Goal: Contribute content

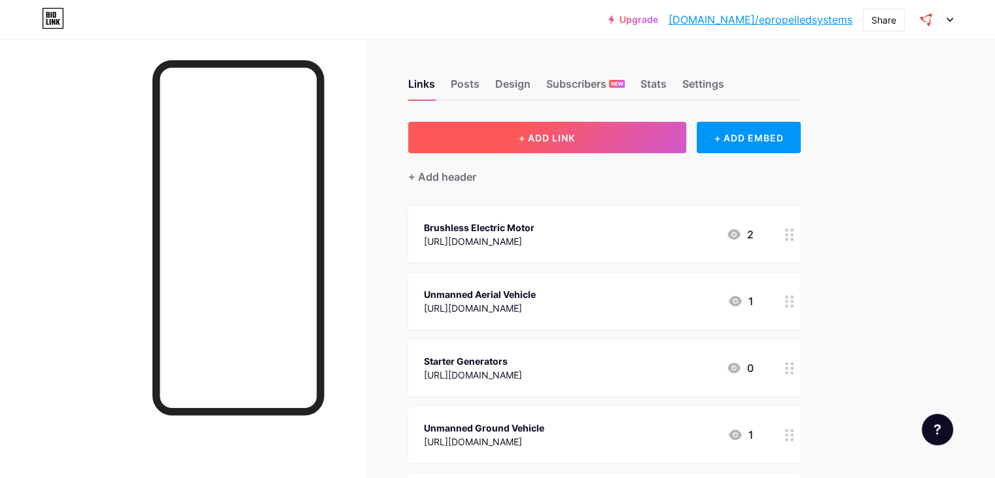
click at [639, 140] on button "+ ADD LINK" at bounding box center [547, 137] width 278 height 31
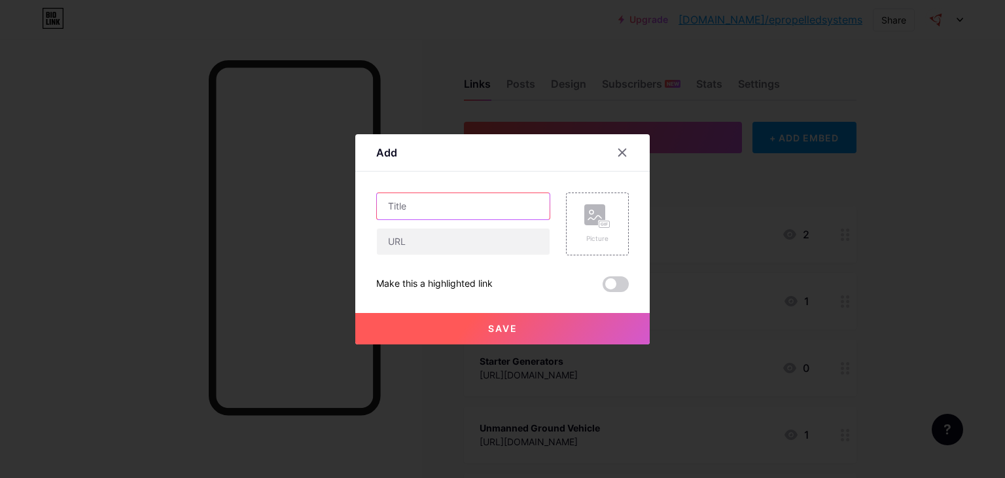
click at [471, 211] on input "text" at bounding box center [463, 206] width 173 height 26
click at [490, 245] on input "text" at bounding box center [463, 241] width 173 height 26
click at [498, 239] on input "text" at bounding box center [463, 241] width 173 height 26
paste input "[URL][DOMAIN_NAME]"
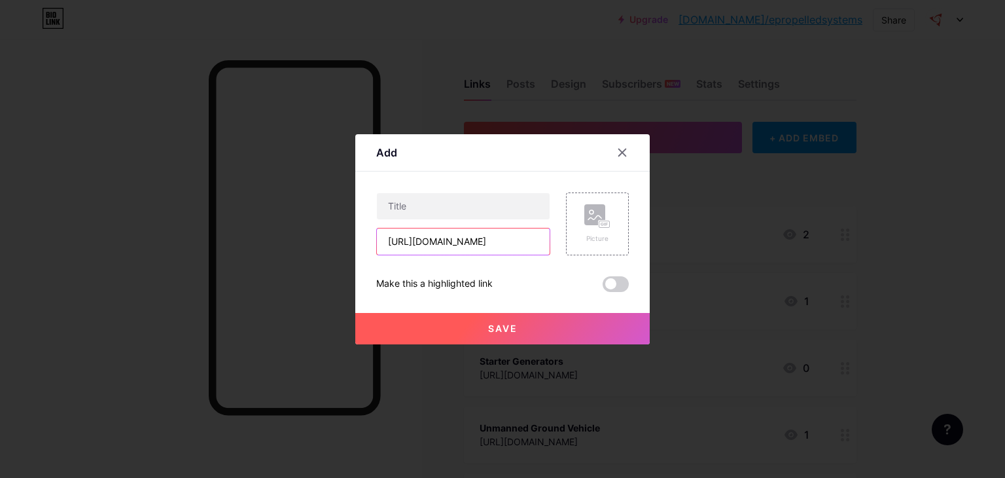
type input "[URL][DOMAIN_NAME]"
click at [484, 209] on input "text" at bounding box center [463, 206] width 173 height 26
paste input "Enhancing UAV Reliability Through Intelligent Power Systems"
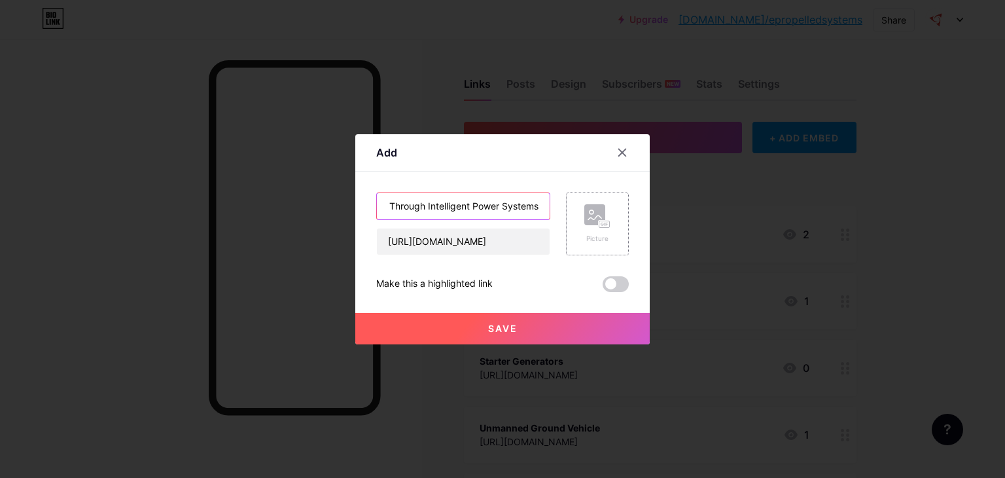
type input "Enhancing UAV Reliability Through Intelligent Power Systems"
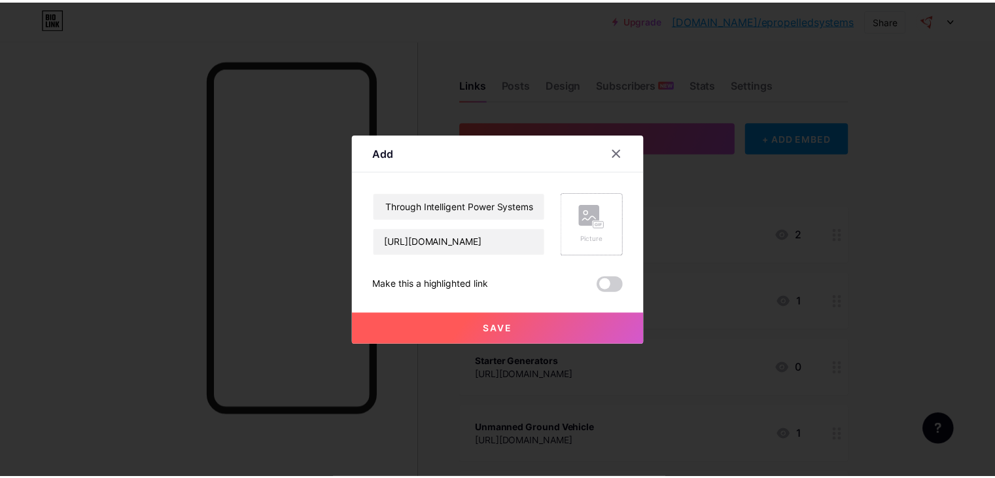
scroll to position [0, 0]
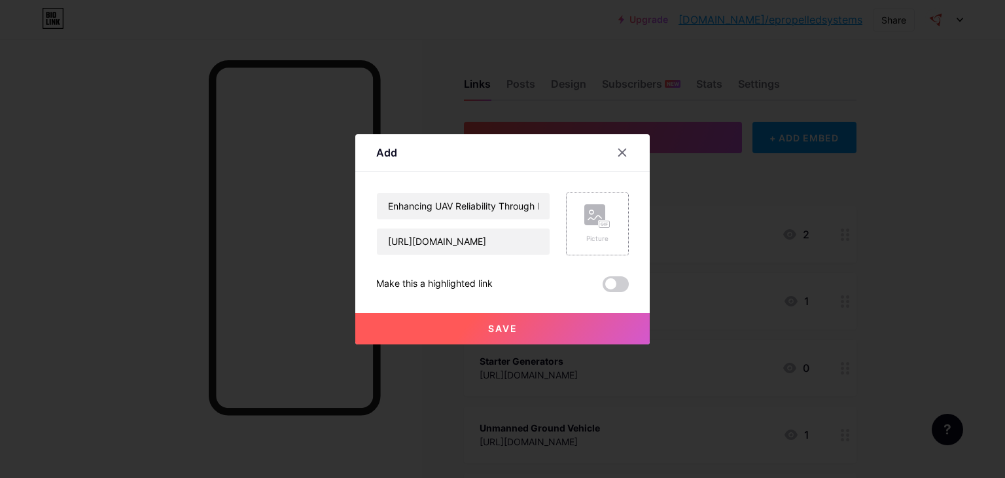
click at [588, 218] on icon at bounding box center [594, 217] width 13 height 4
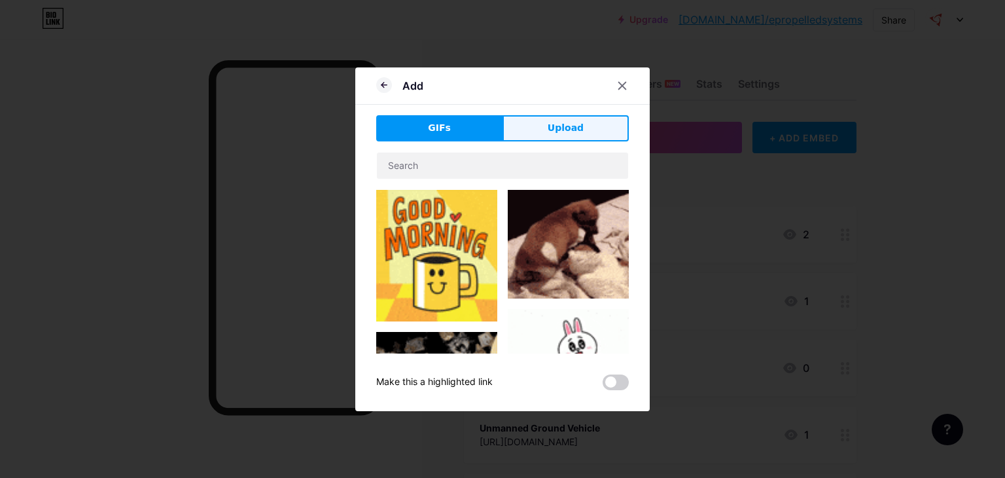
click at [563, 118] on button "Upload" at bounding box center [566, 128] width 126 height 26
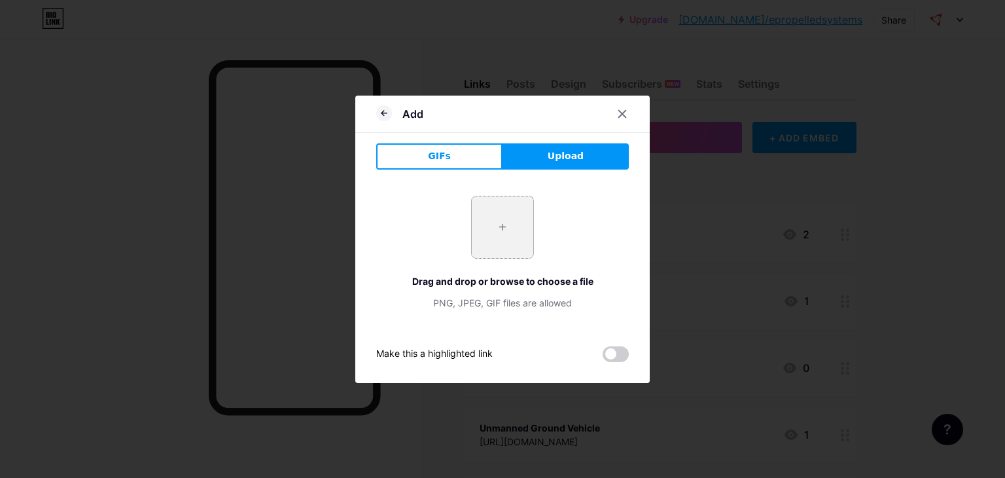
click at [502, 223] on input "file" at bounding box center [503, 227] width 62 height 62
type input "C:\fakepath\Enhancing UAV Reliability Through Intelligent Power Systems.jpg"
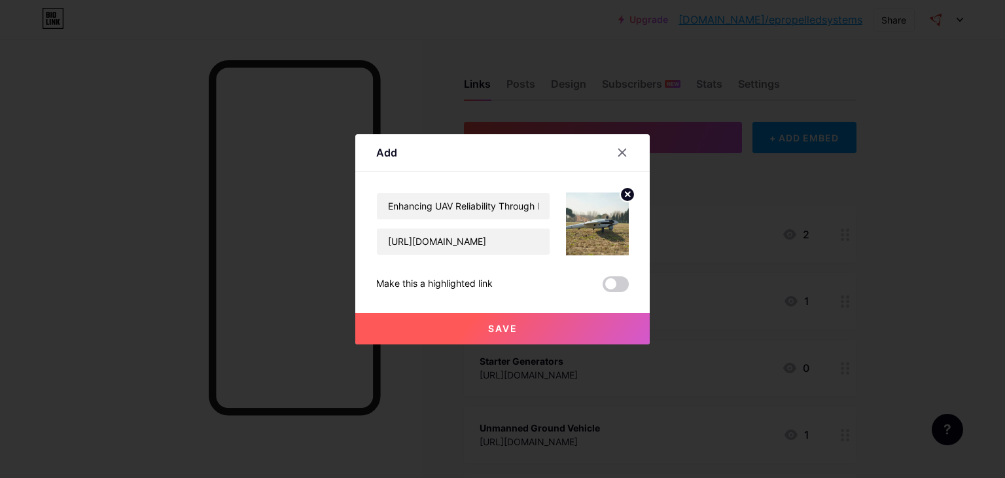
click at [565, 323] on button "Save" at bounding box center [502, 328] width 294 height 31
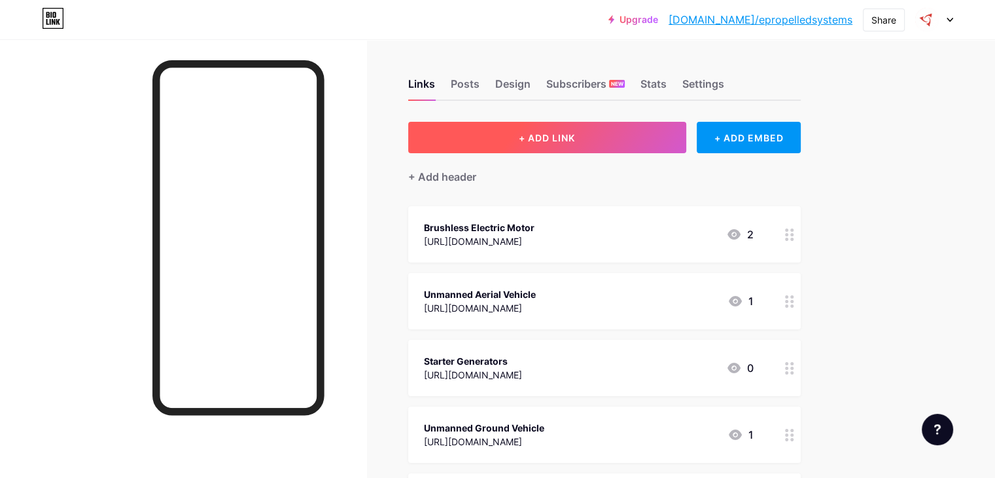
click at [634, 141] on button "+ ADD LINK" at bounding box center [547, 137] width 278 height 31
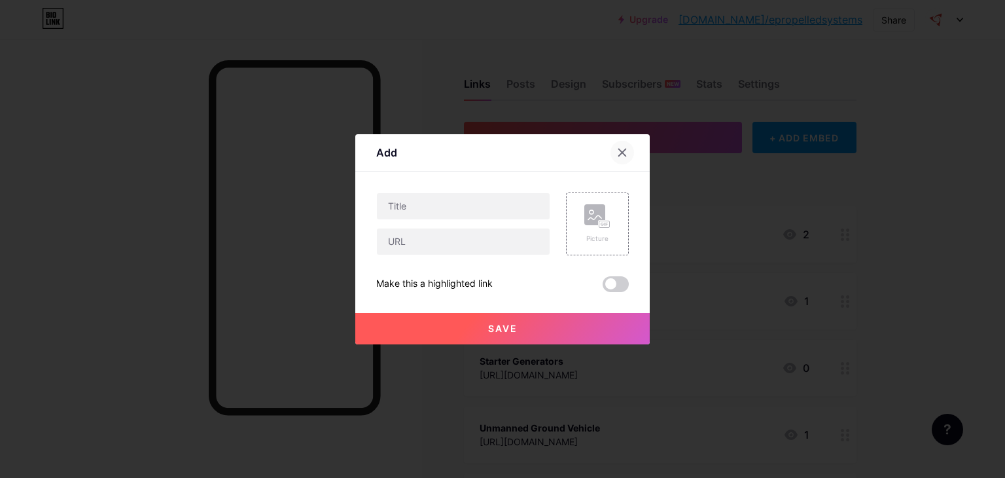
click at [613, 145] on div at bounding box center [623, 153] width 24 height 24
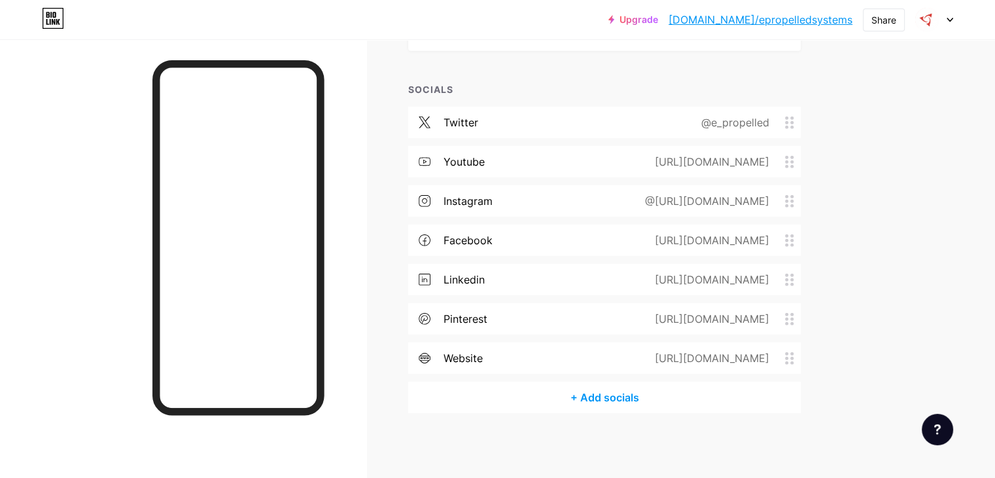
scroll to position [3736, 0]
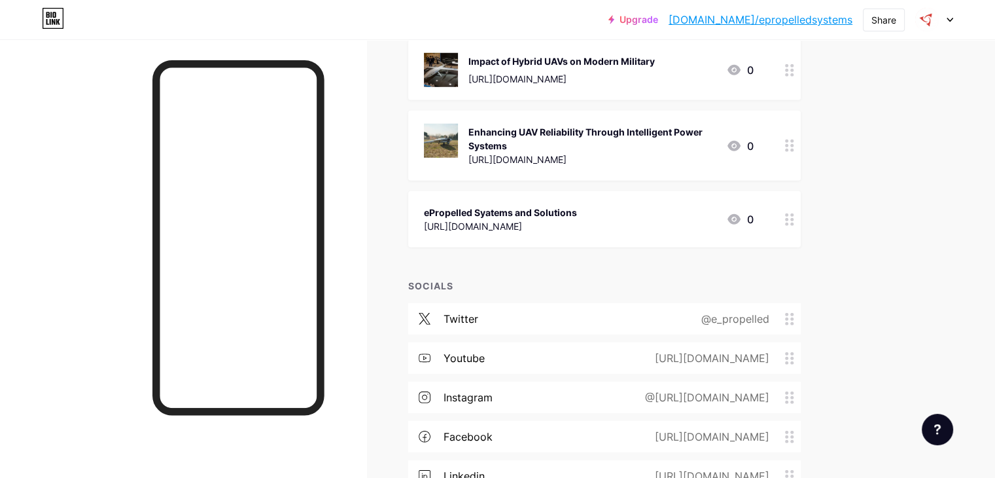
click at [696, 137] on div "Enhancing UAV Reliability Through Intelligent Power Systems" at bounding box center [592, 138] width 247 height 27
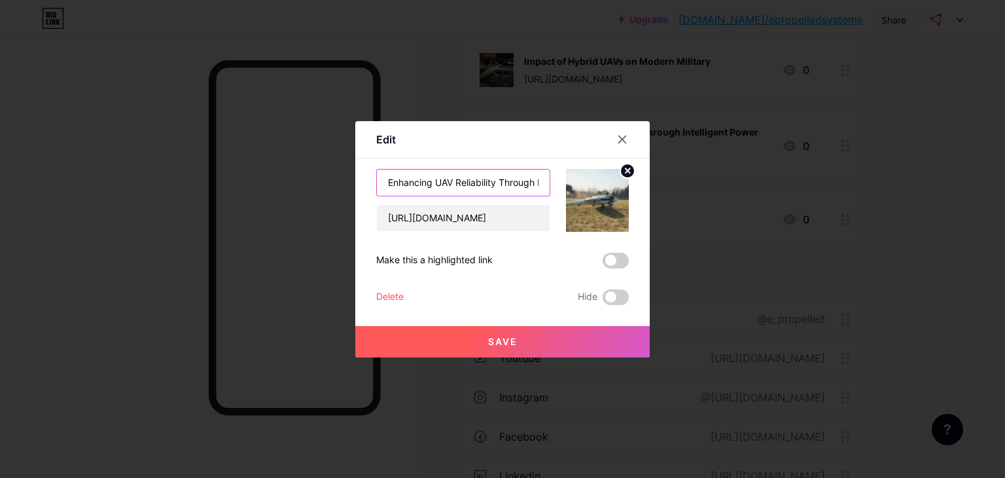
drag, startPoint x: 524, startPoint y: 184, endPoint x: 300, endPoint y: 181, distance: 223.8
click at [300, 181] on div "Edit Content YouTube Play YouTube video without leaving your page. ADD Vimeo Pl…" at bounding box center [502, 239] width 1005 height 478
drag, startPoint x: 392, startPoint y: 181, endPoint x: 329, endPoint y: 182, distance: 63.5
click at [329, 182] on div "Edit Content YouTube Play YouTube video without leaving your page. ADD Vimeo Pl…" at bounding box center [502, 239] width 1005 height 478
type input "Intelligent Power Systems"
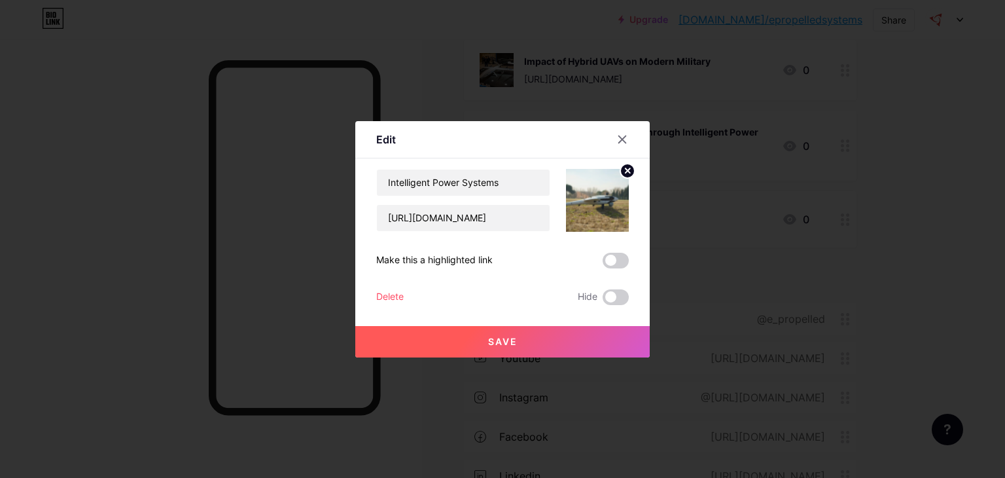
click at [512, 346] on span "Save" at bounding box center [502, 341] width 29 height 11
